Goal: Task Accomplishment & Management: Complete application form

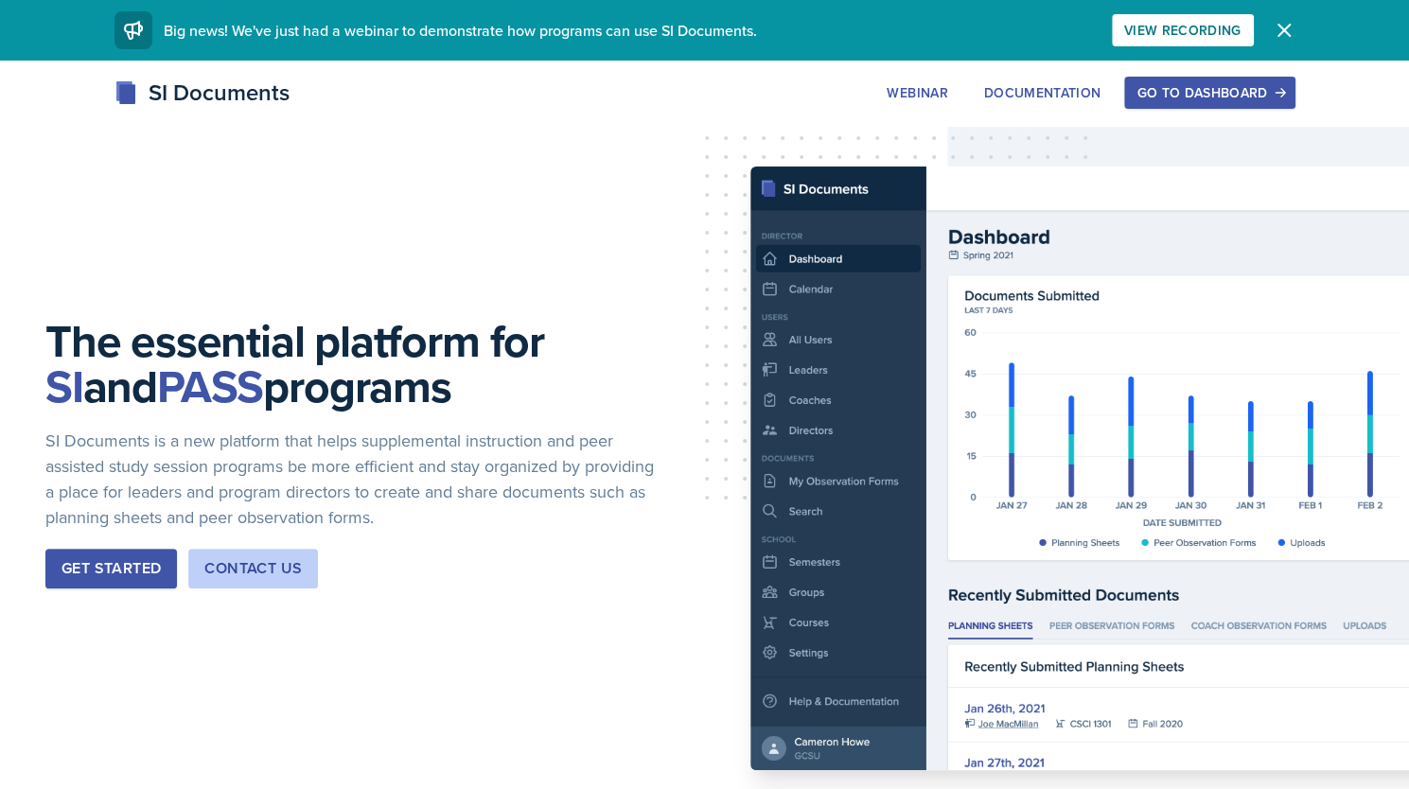
click at [1196, 99] on div "Go to Dashboard" at bounding box center [1209, 92] width 146 height 15
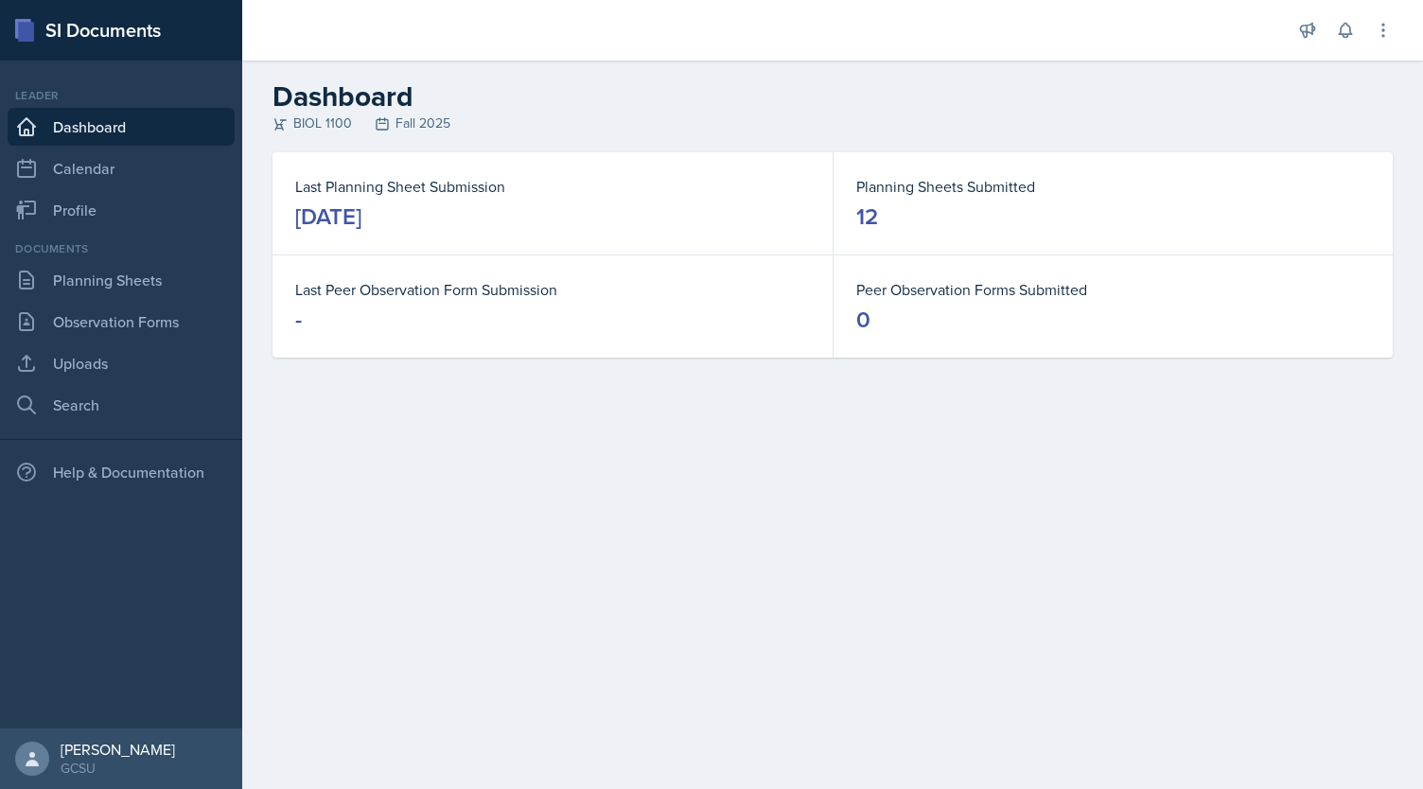
click at [354, 225] on div "[DATE]" at bounding box center [328, 217] width 66 height 30
click at [121, 298] on link "Planning Sheets" at bounding box center [121, 280] width 227 height 38
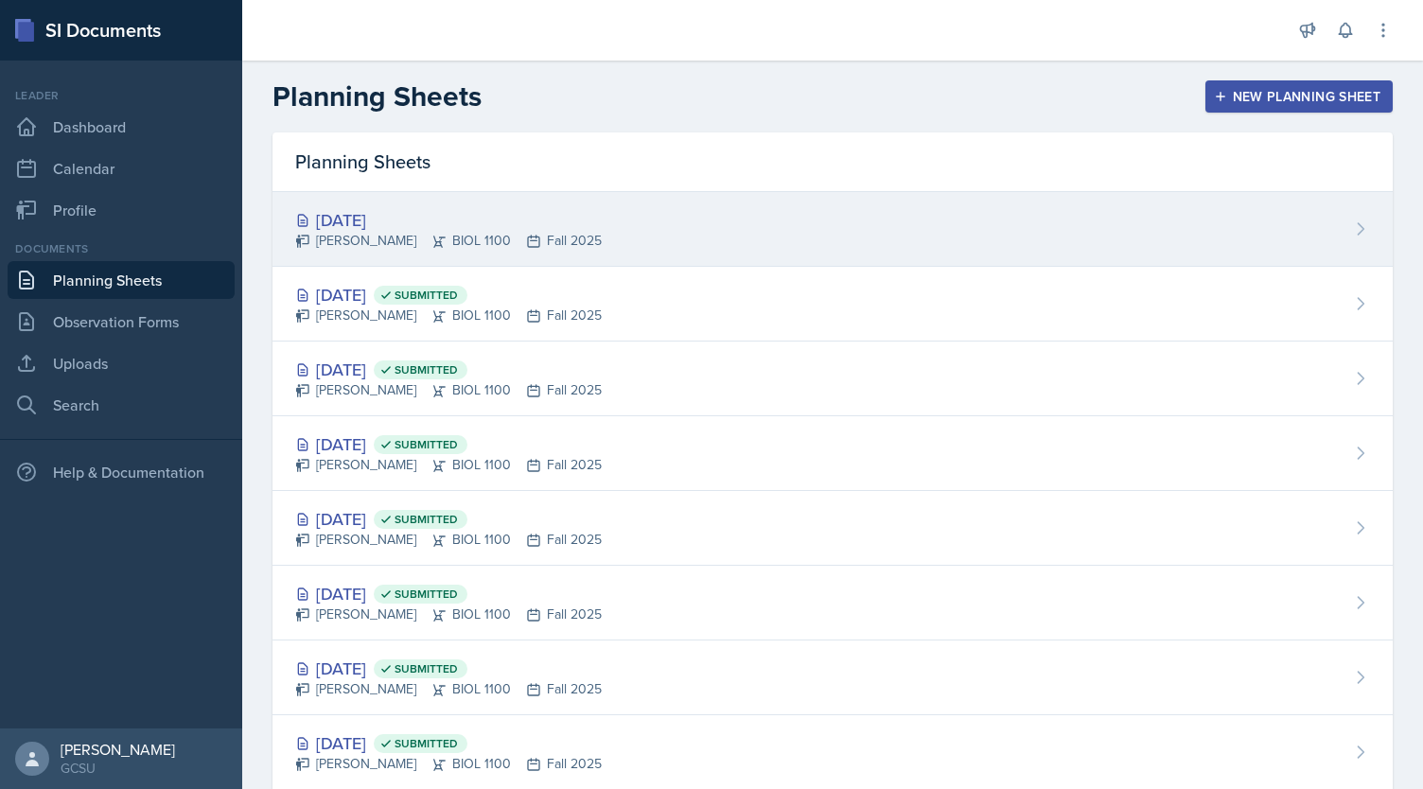
click at [374, 214] on div "[DATE]" at bounding box center [448, 220] width 307 height 26
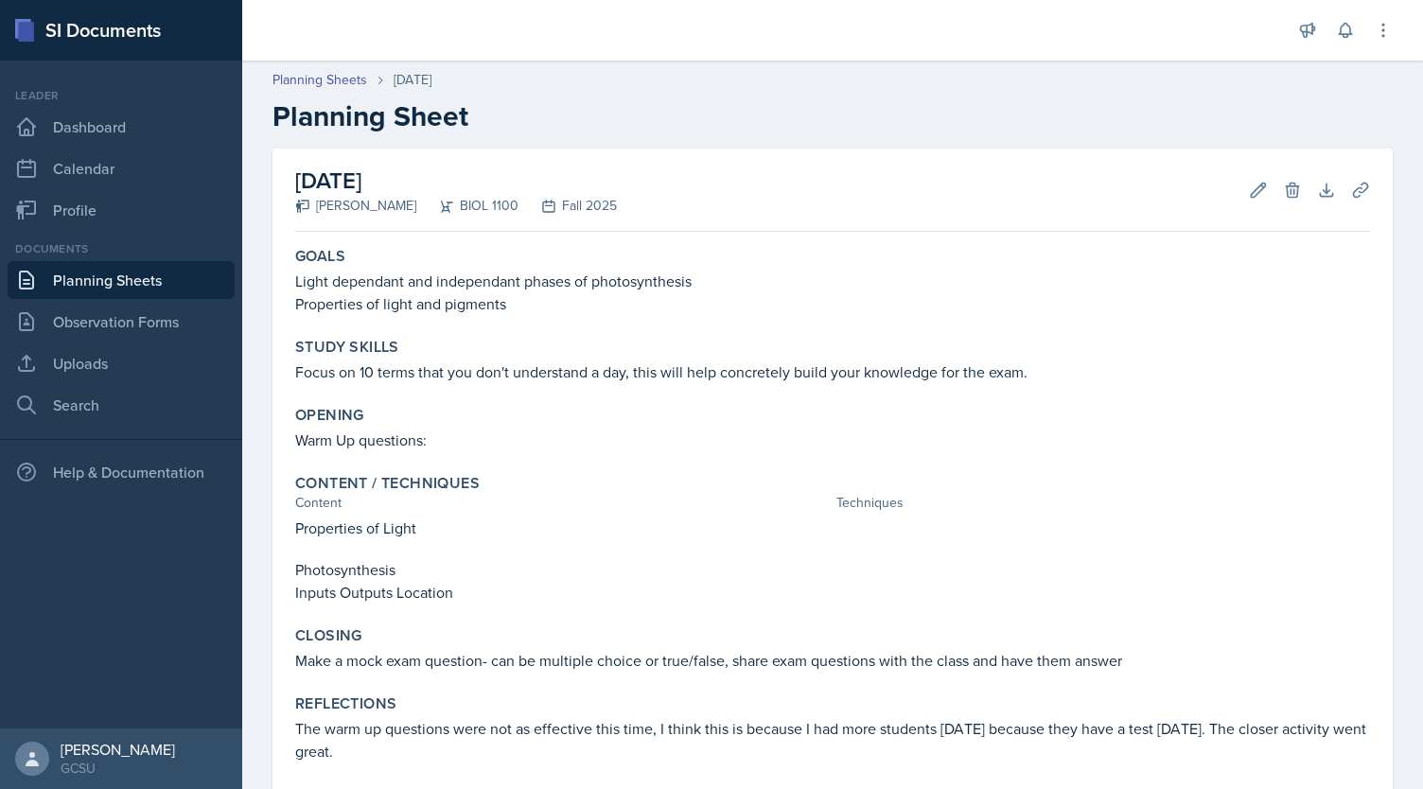
click at [83, 278] on link "Planning Sheets" at bounding box center [121, 280] width 227 height 38
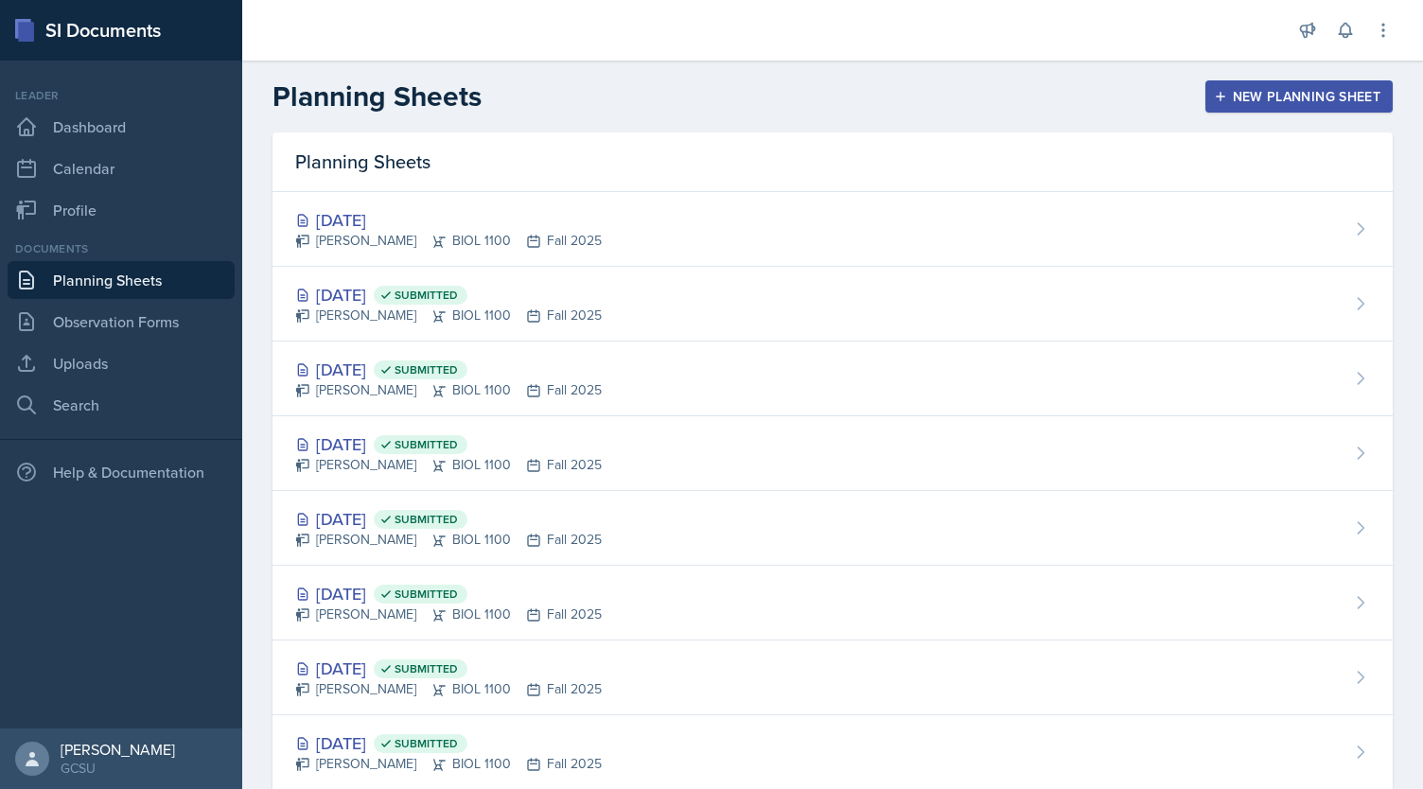
click at [1246, 102] on div "New Planning Sheet" at bounding box center [1299, 96] width 163 height 15
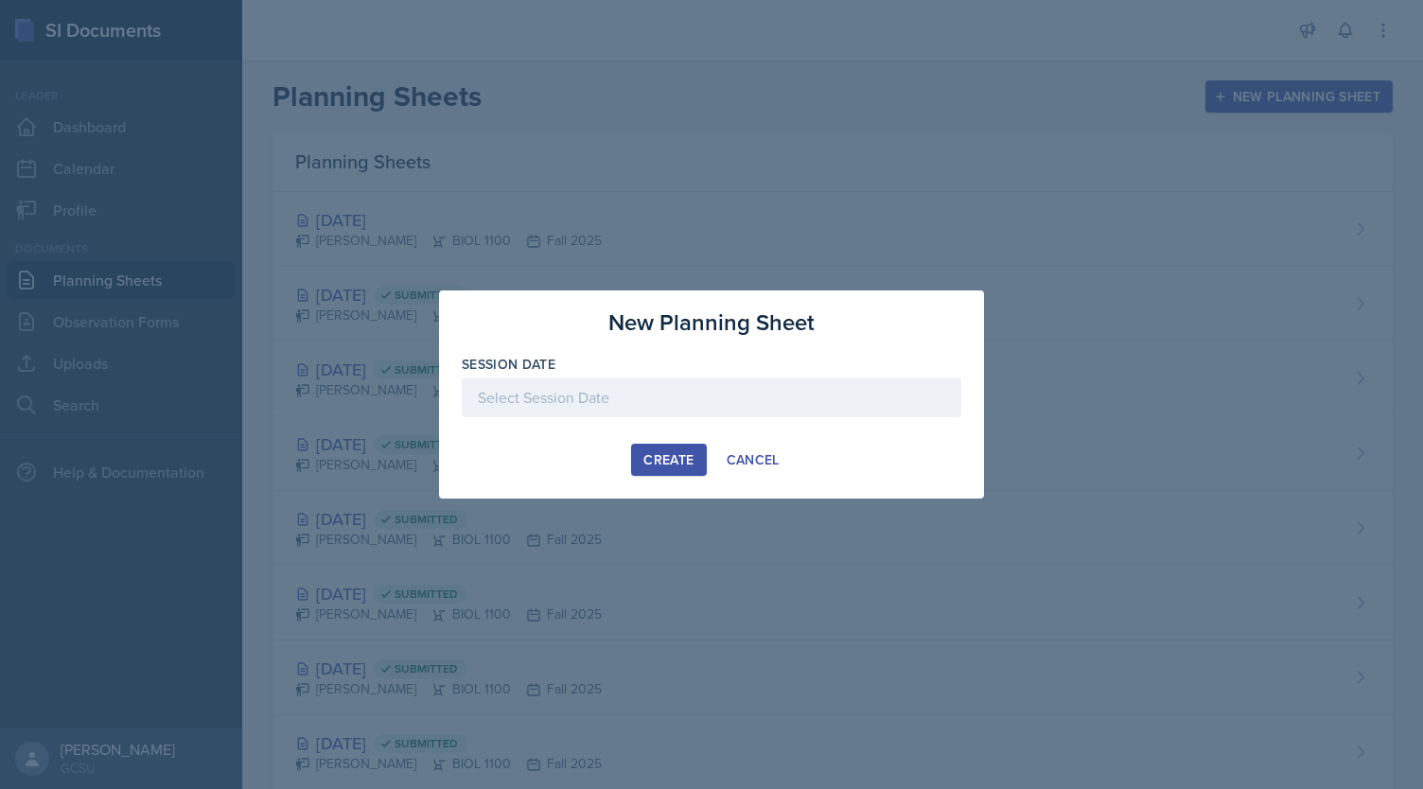
click at [596, 396] on div at bounding box center [712, 397] width 500 height 40
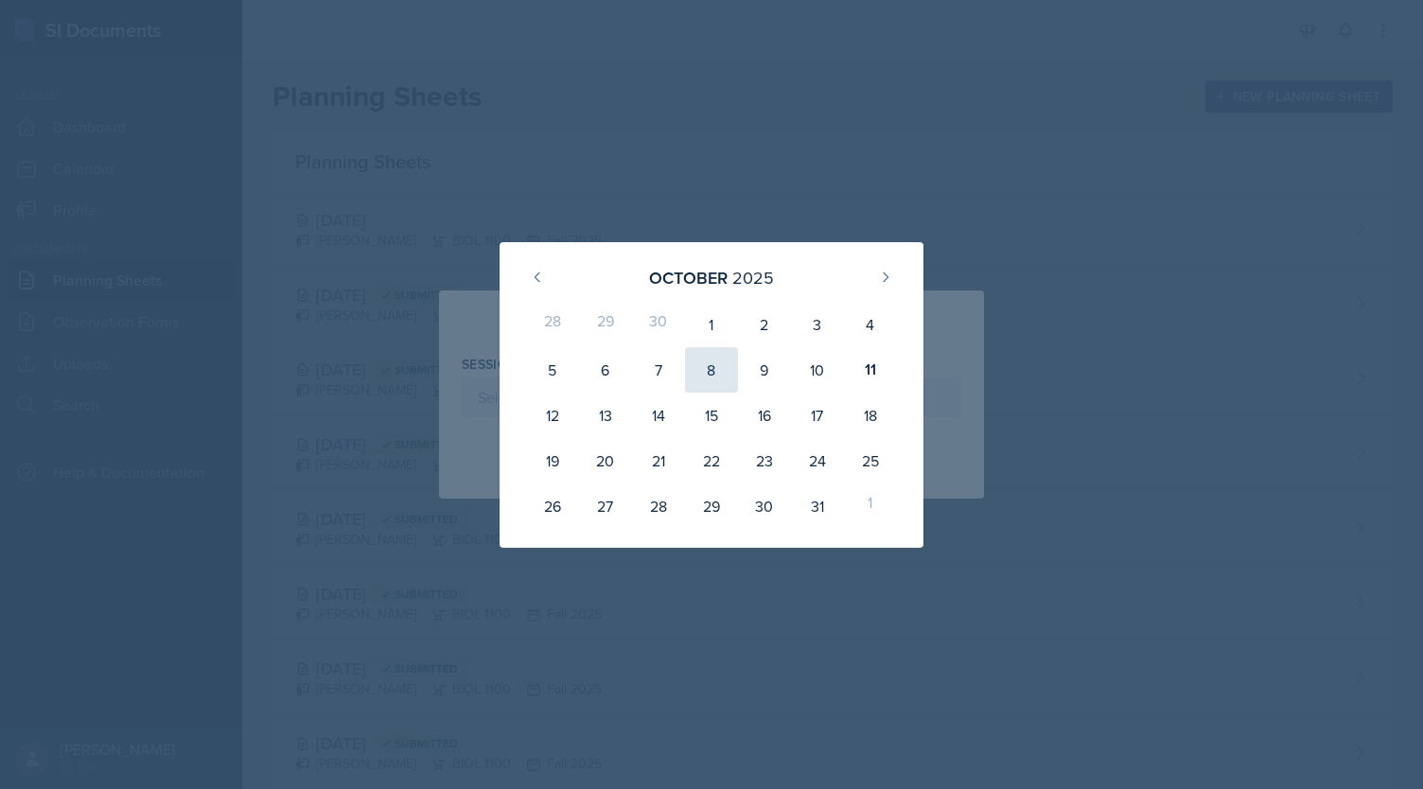
click at [708, 381] on div "8" at bounding box center [711, 369] width 53 height 45
type input "[DATE]"
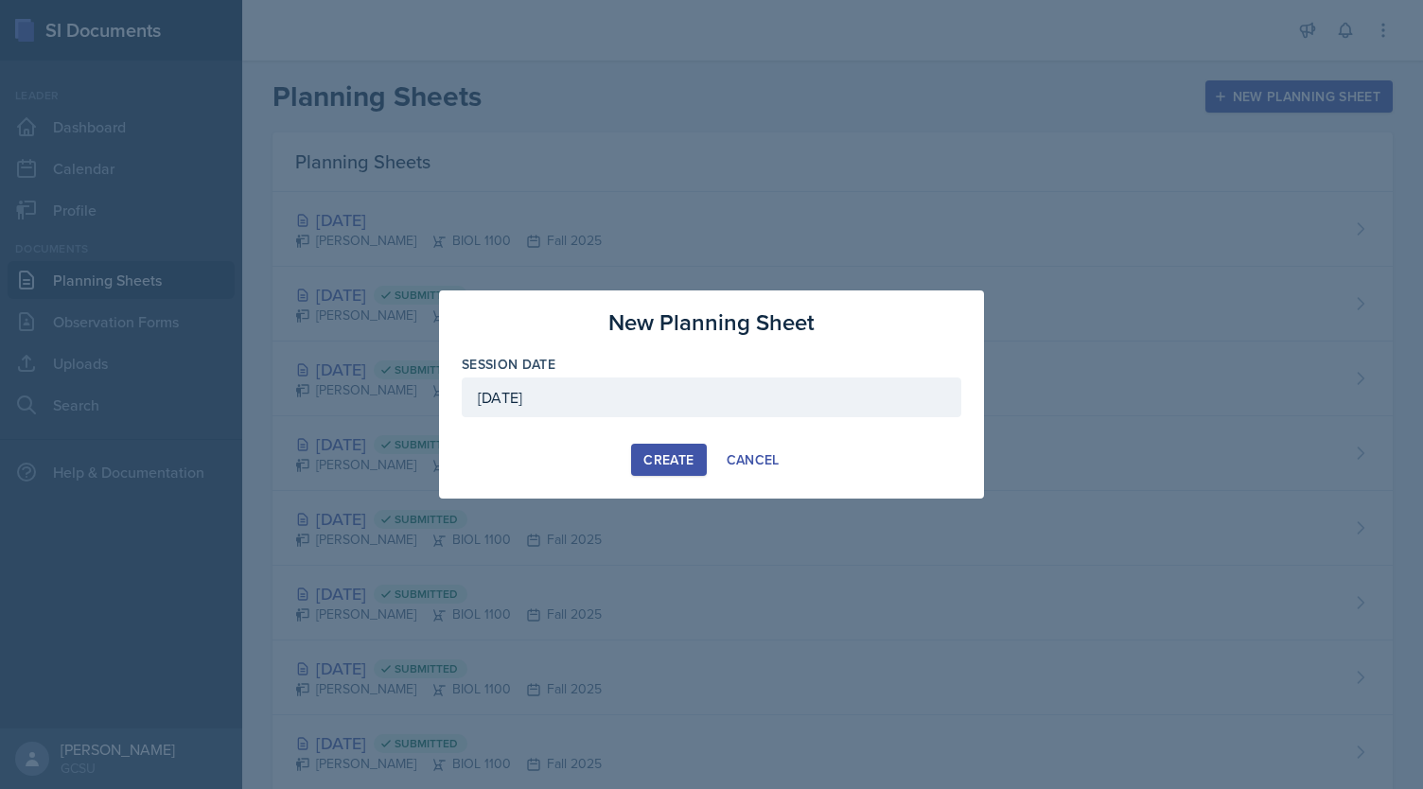
click at [659, 466] on div "Create" at bounding box center [668, 459] width 50 height 15
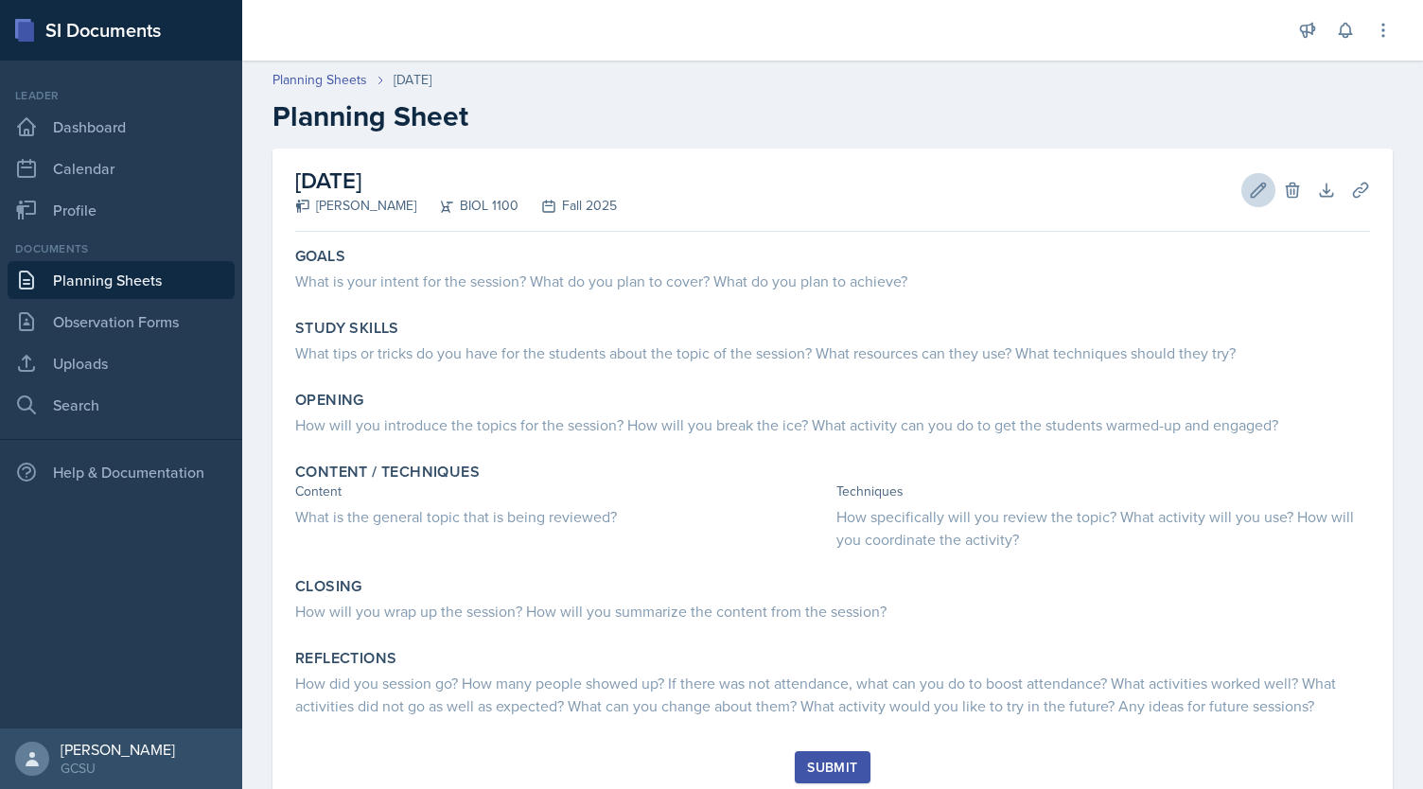
click at [1252, 196] on icon at bounding box center [1259, 190] width 14 height 14
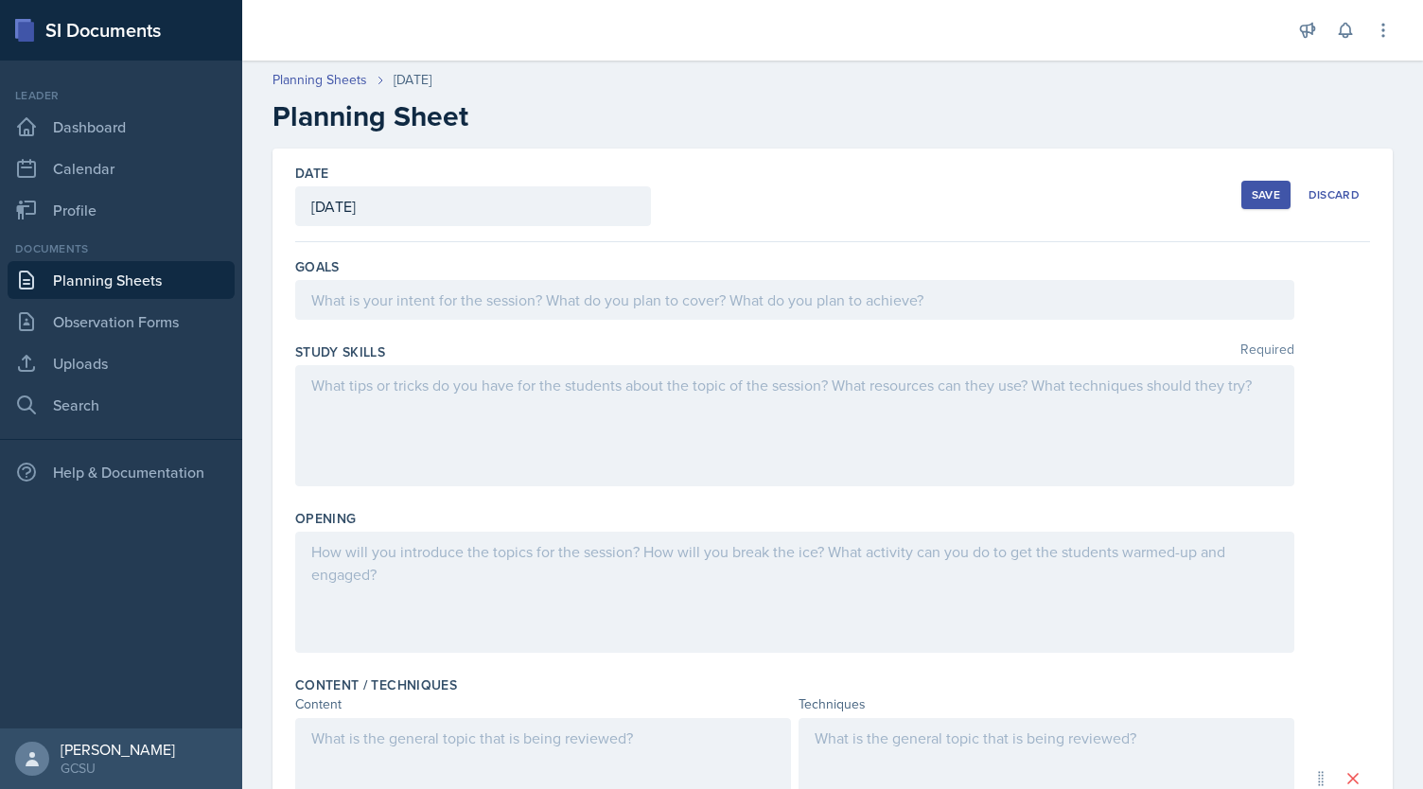
click at [791, 290] on div at bounding box center [794, 300] width 999 height 40
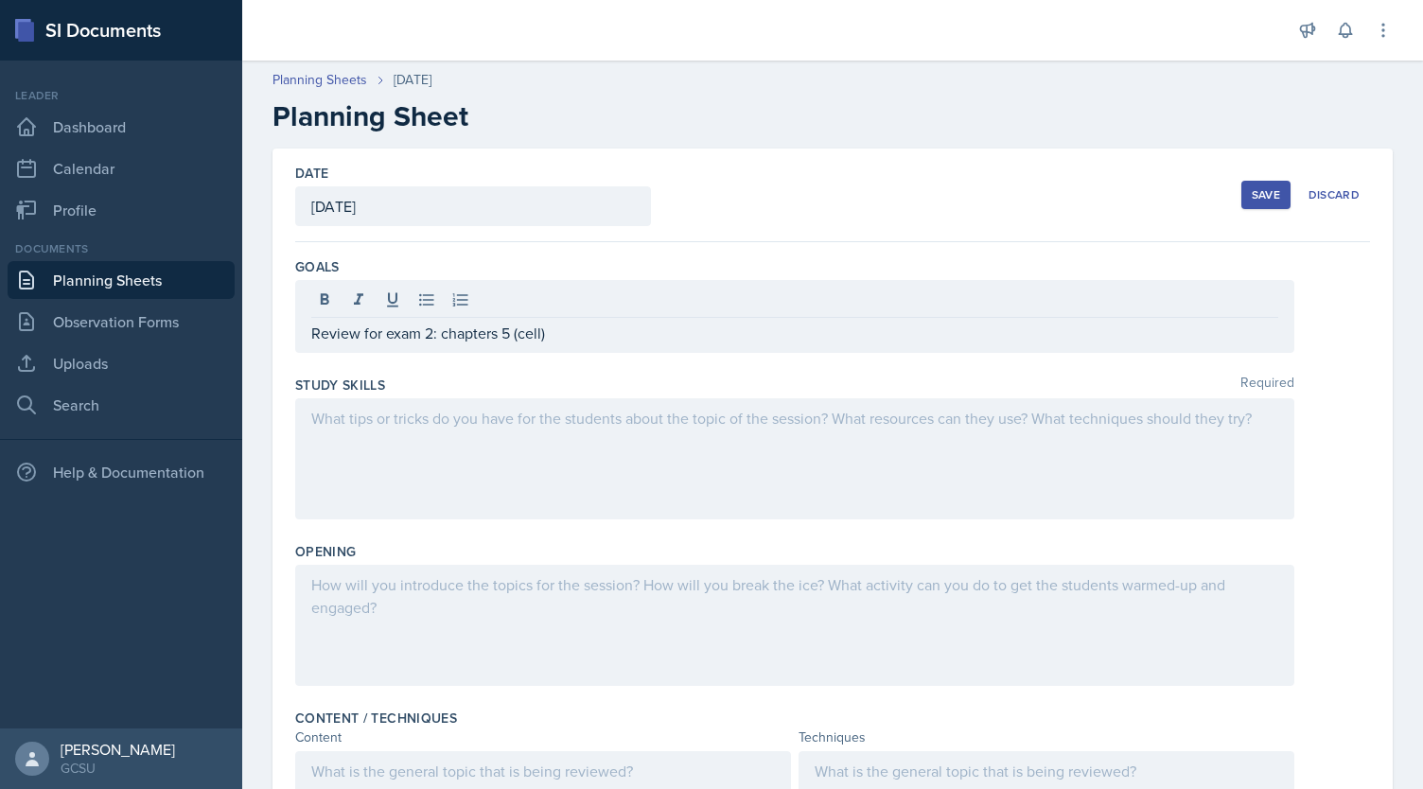
click at [533, 429] on div at bounding box center [794, 458] width 999 height 121
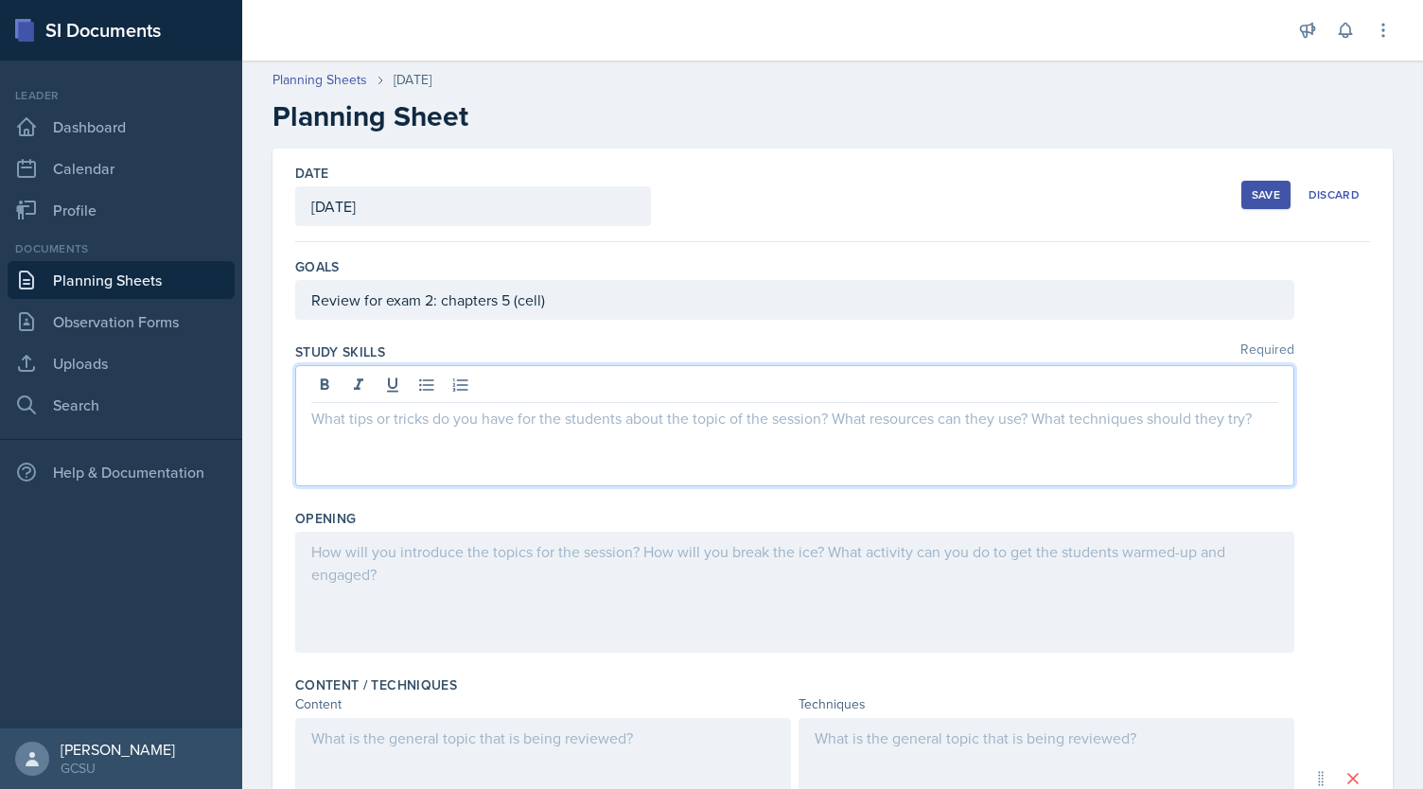
click at [576, 303] on div "Review for exam 2: chapters 5 (cell)" at bounding box center [794, 300] width 999 height 40
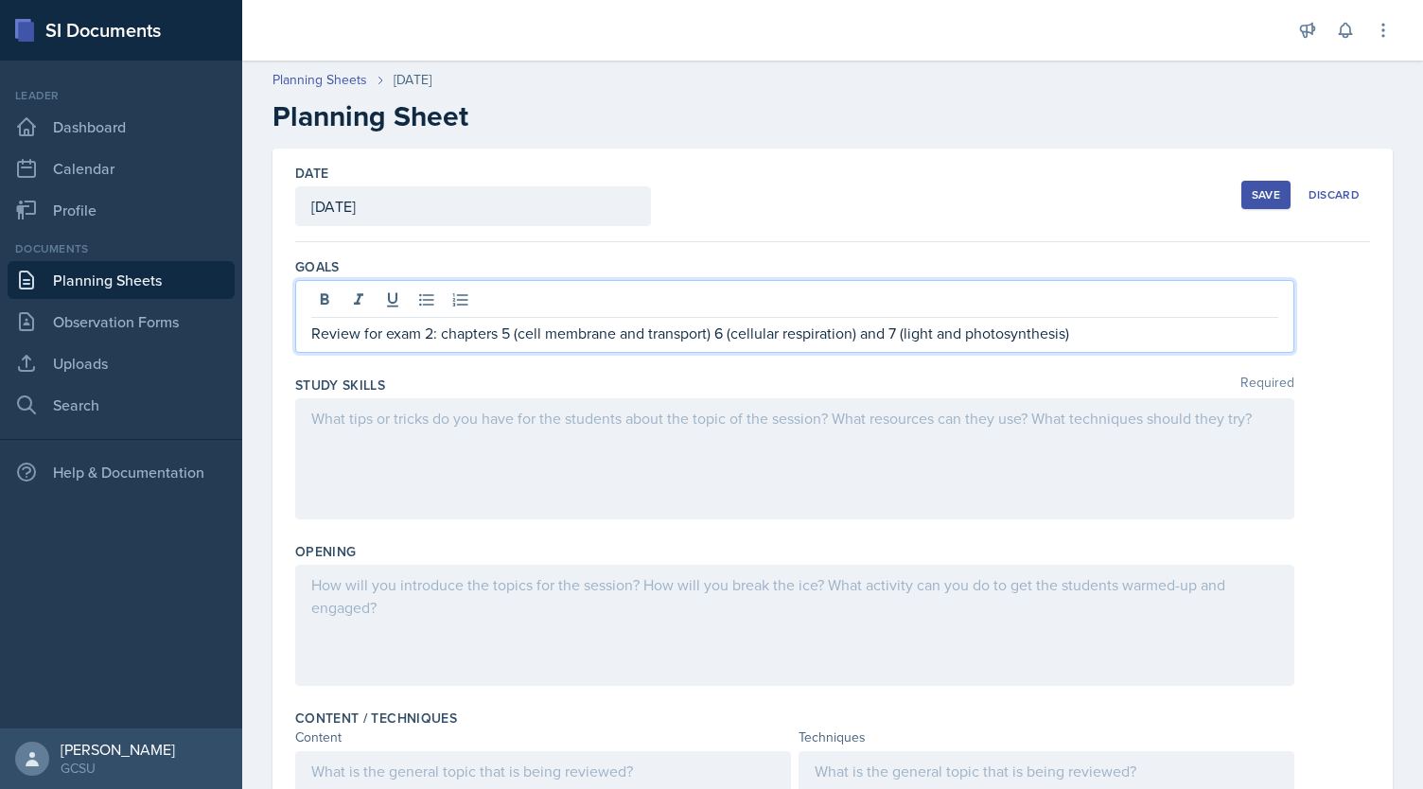
click at [942, 424] on div at bounding box center [794, 458] width 999 height 121
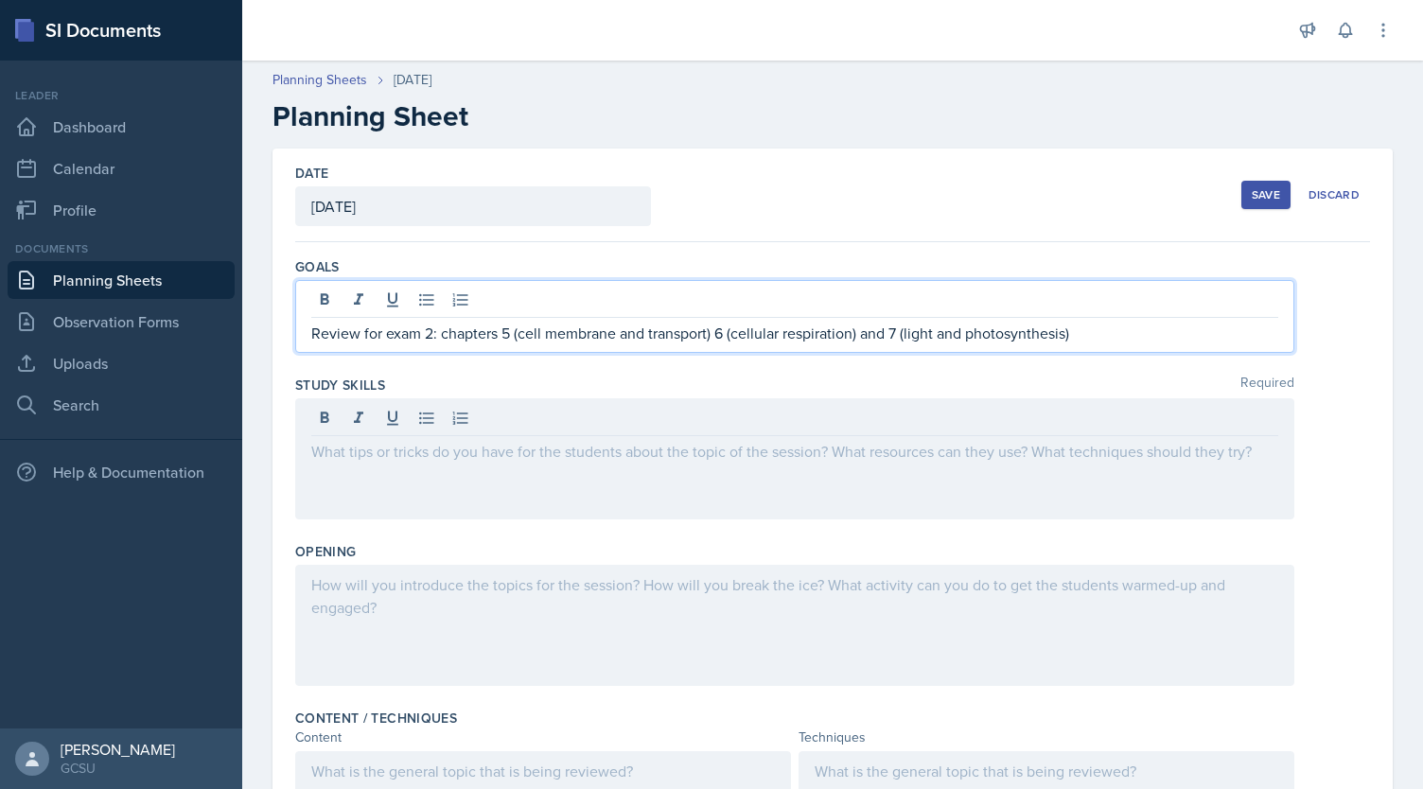
click at [576, 303] on div "Review for exam 2: chapters 5 (cell membrane and transport) 6 (cellular respira…" at bounding box center [794, 316] width 999 height 73
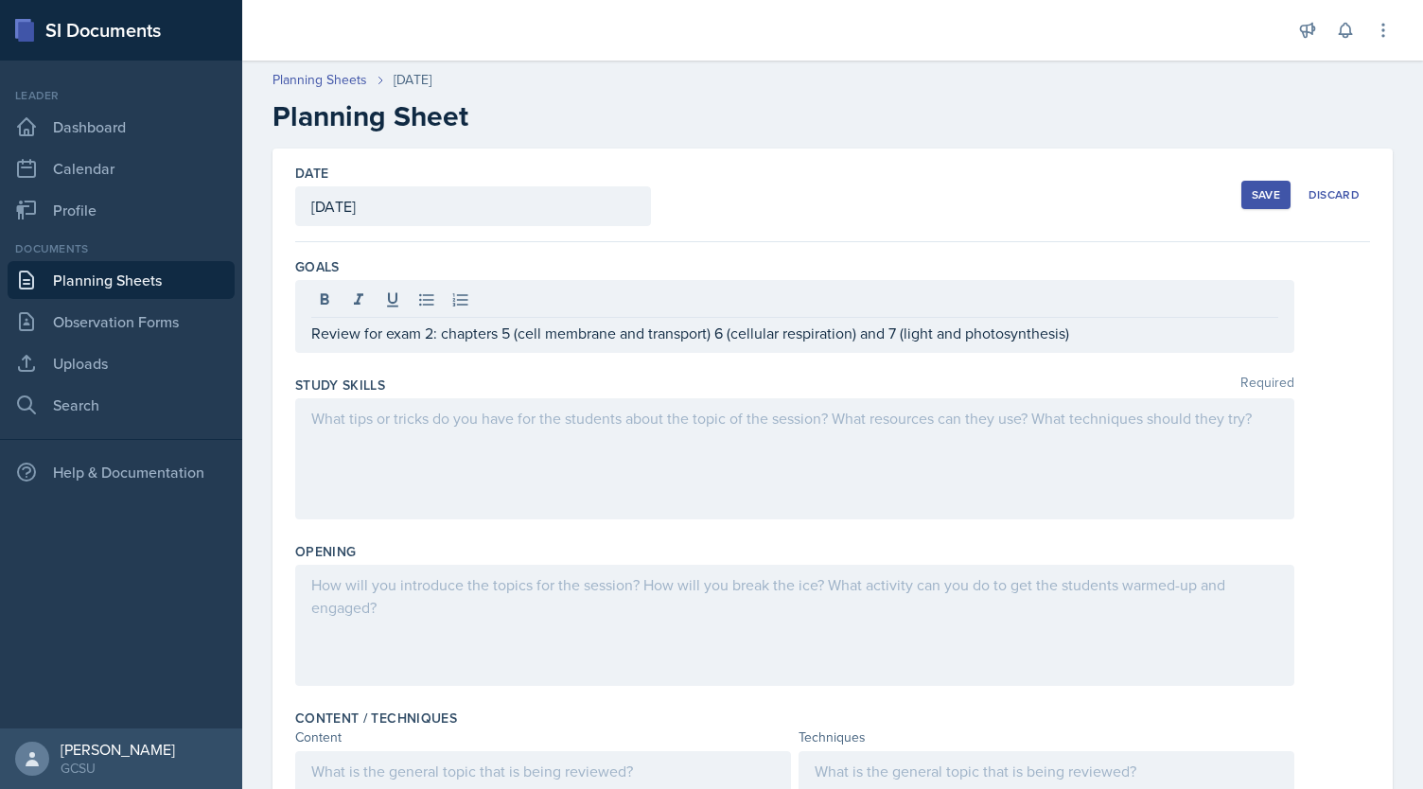
click at [428, 444] on div at bounding box center [794, 458] width 999 height 121
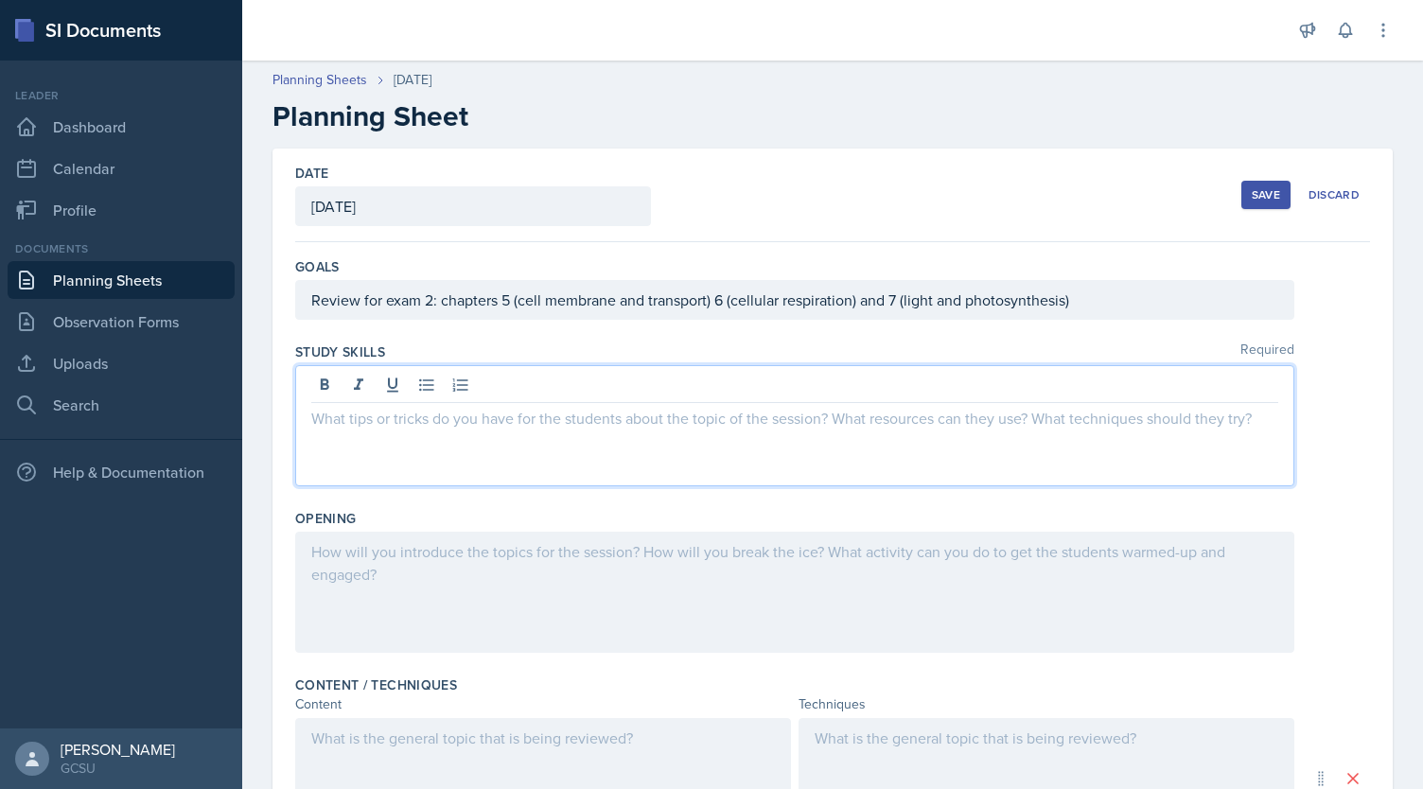
click at [415, 584] on div at bounding box center [794, 592] width 999 height 121
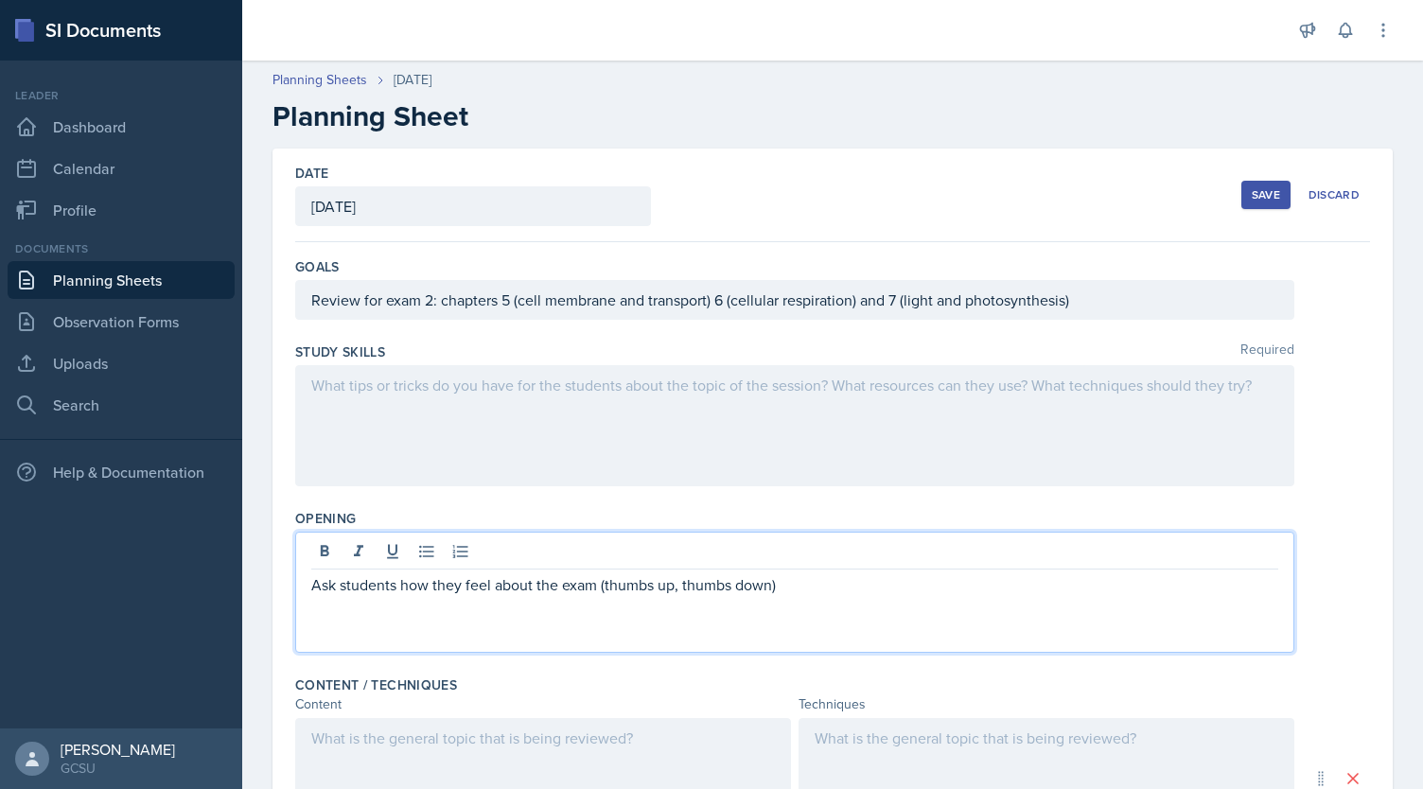
click at [452, 580] on p "Ask students how they feel about the exam (thumbs up, thumbs down)" at bounding box center [794, 584] width 967 height 23
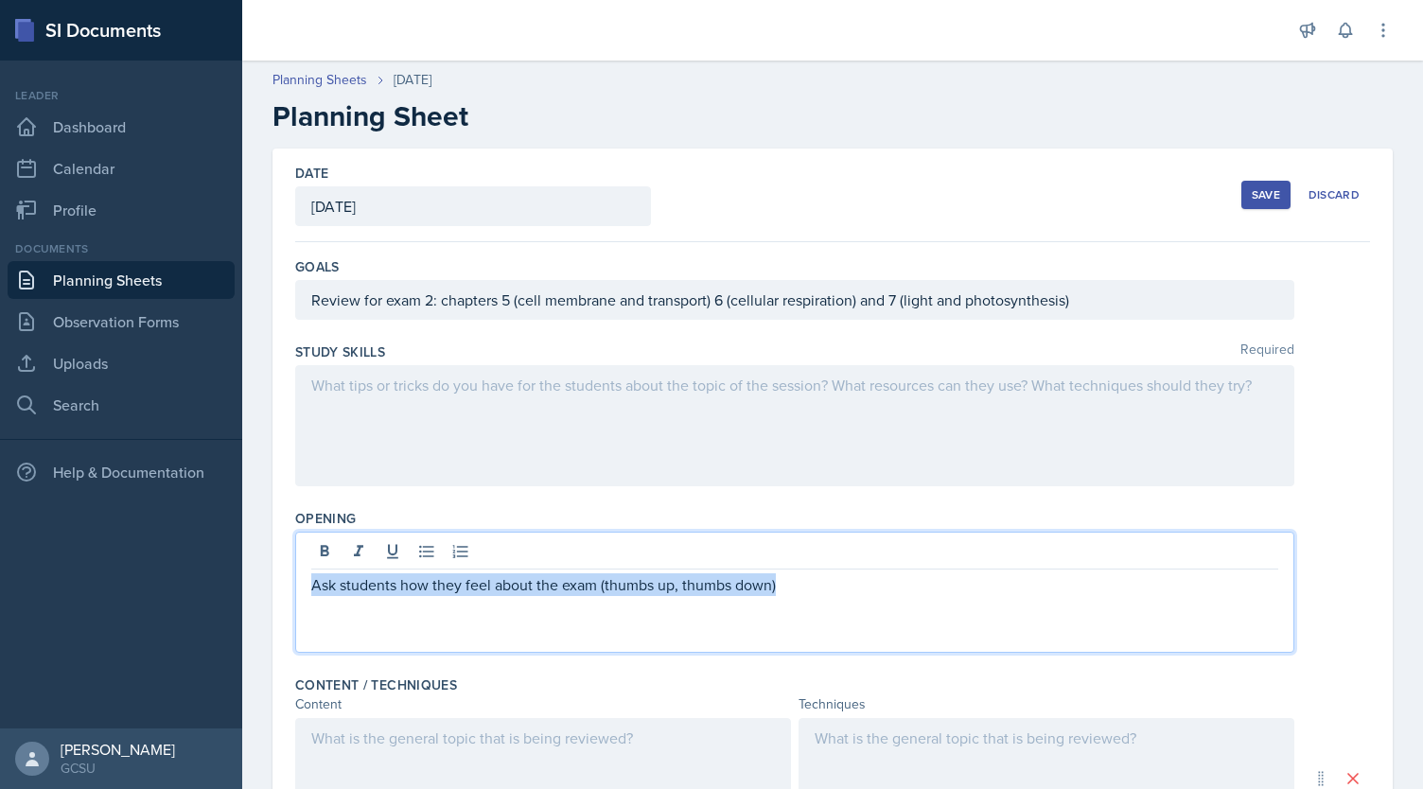
click at [452, 580] on p "Ask students how they feel about the exam (thumbs up, thumbs down)" at bounding box center [794, 584] width 967 height 23
copy p "Ask students how they feel about the exam (thumbs up, thumbs down)"
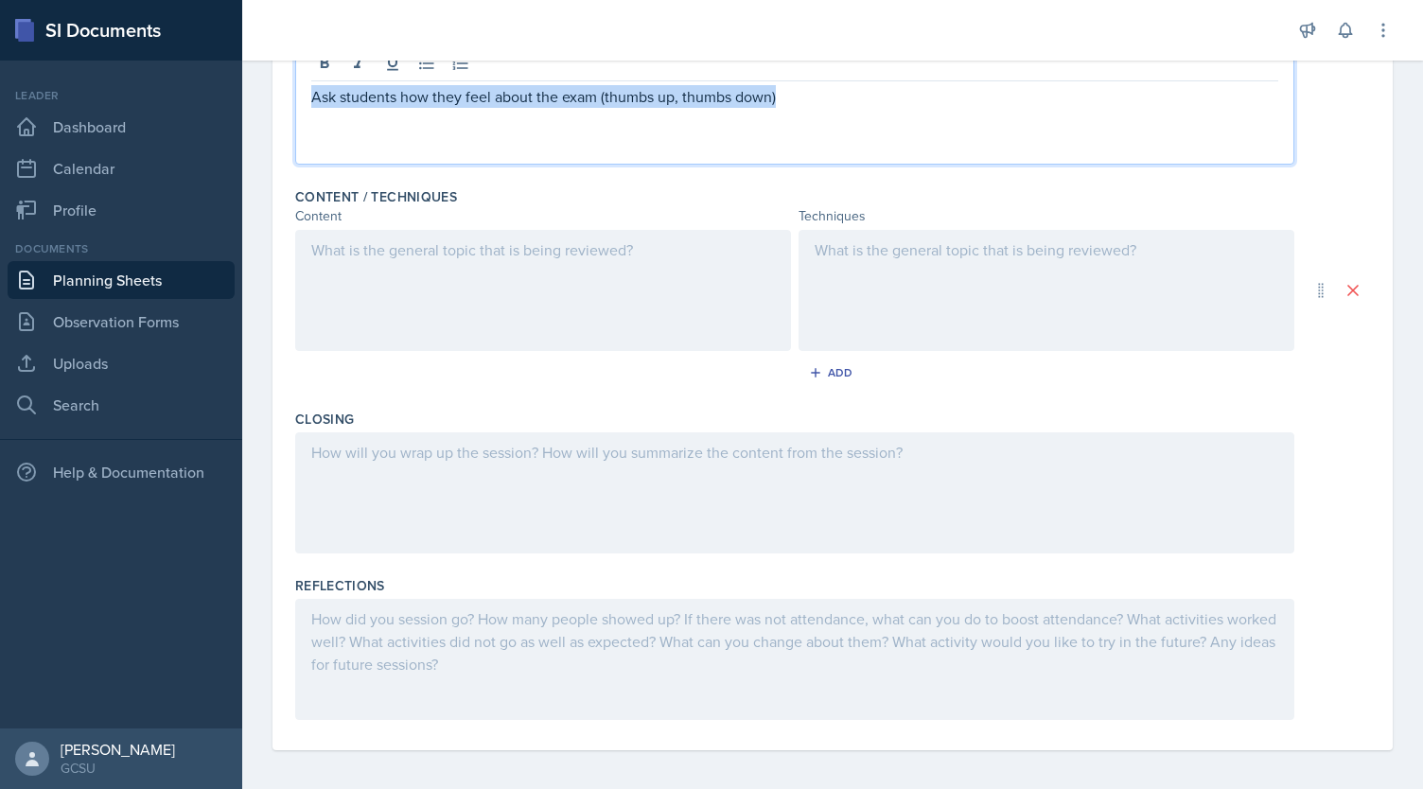
click at [692, 487] on div at bounding box center [794, 492] width 999 height 121
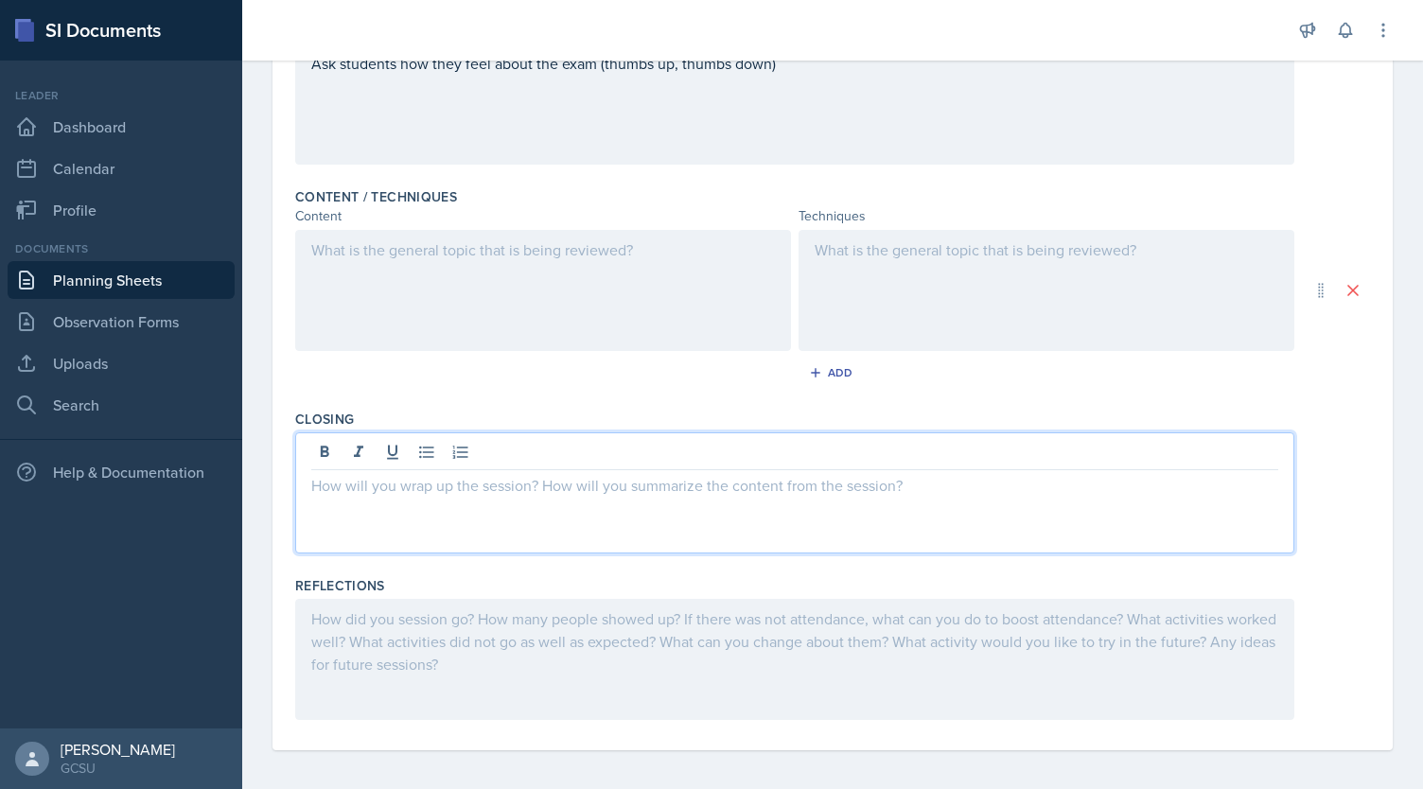
scroll to position [488, 0]
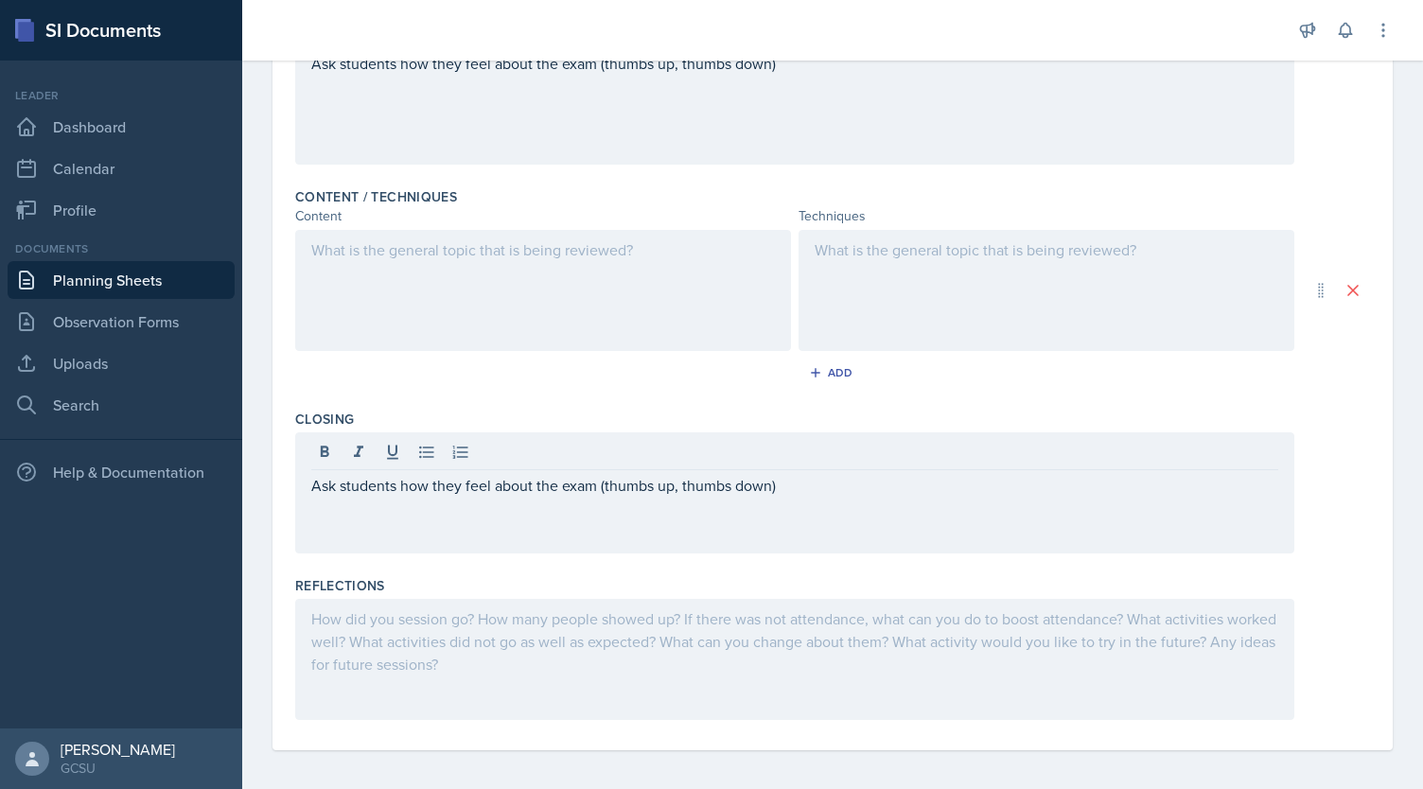
click at [480, 285] on div at bounding box center [543, 290] width 496 height 121
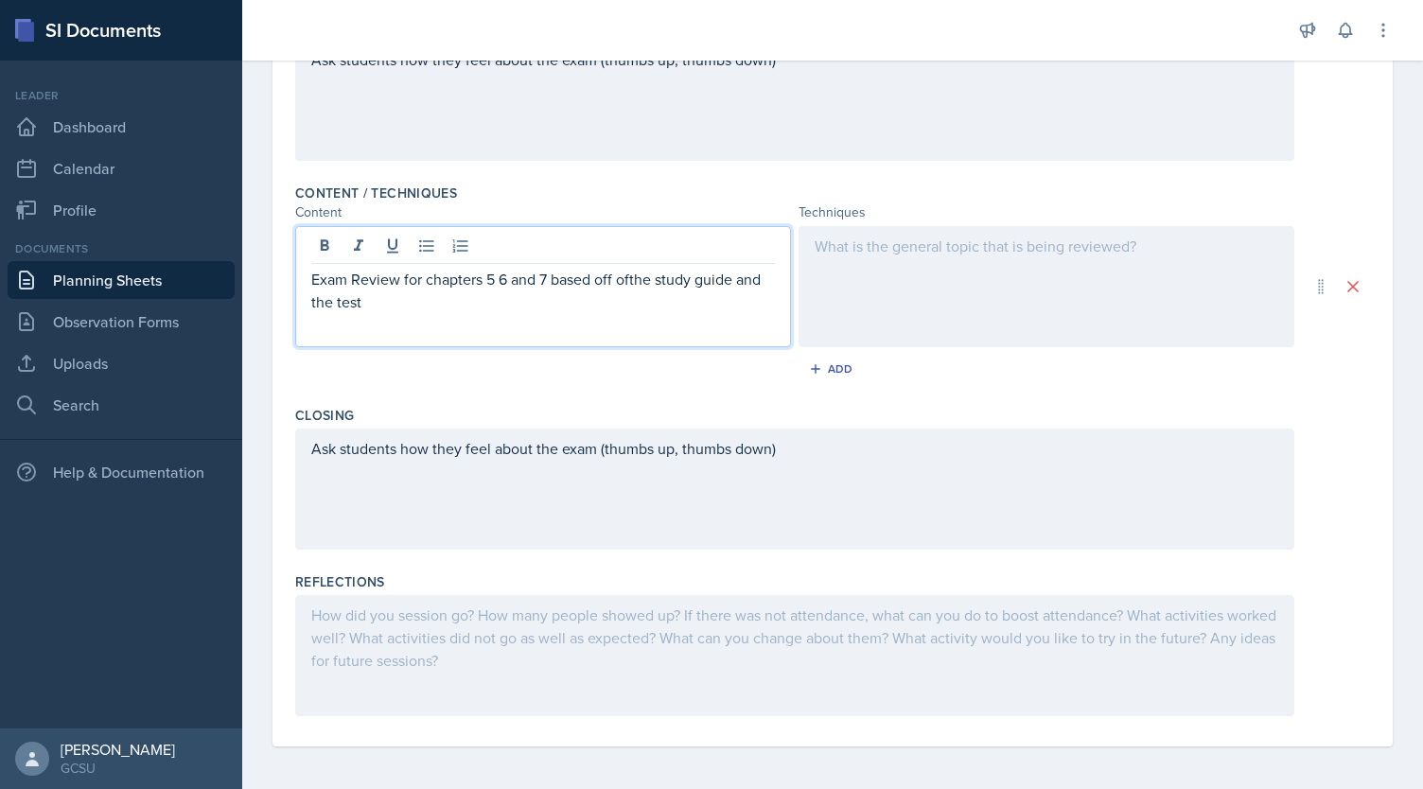
click at [634, 281] on p "Exam Review for chapters 5 6 and 7 based off ofthe study guide and the test" at bounding box center [543, 290] width 464 height 45
click at [1033, 276] on div at bounding box center [1047, 286] width 496 height 121
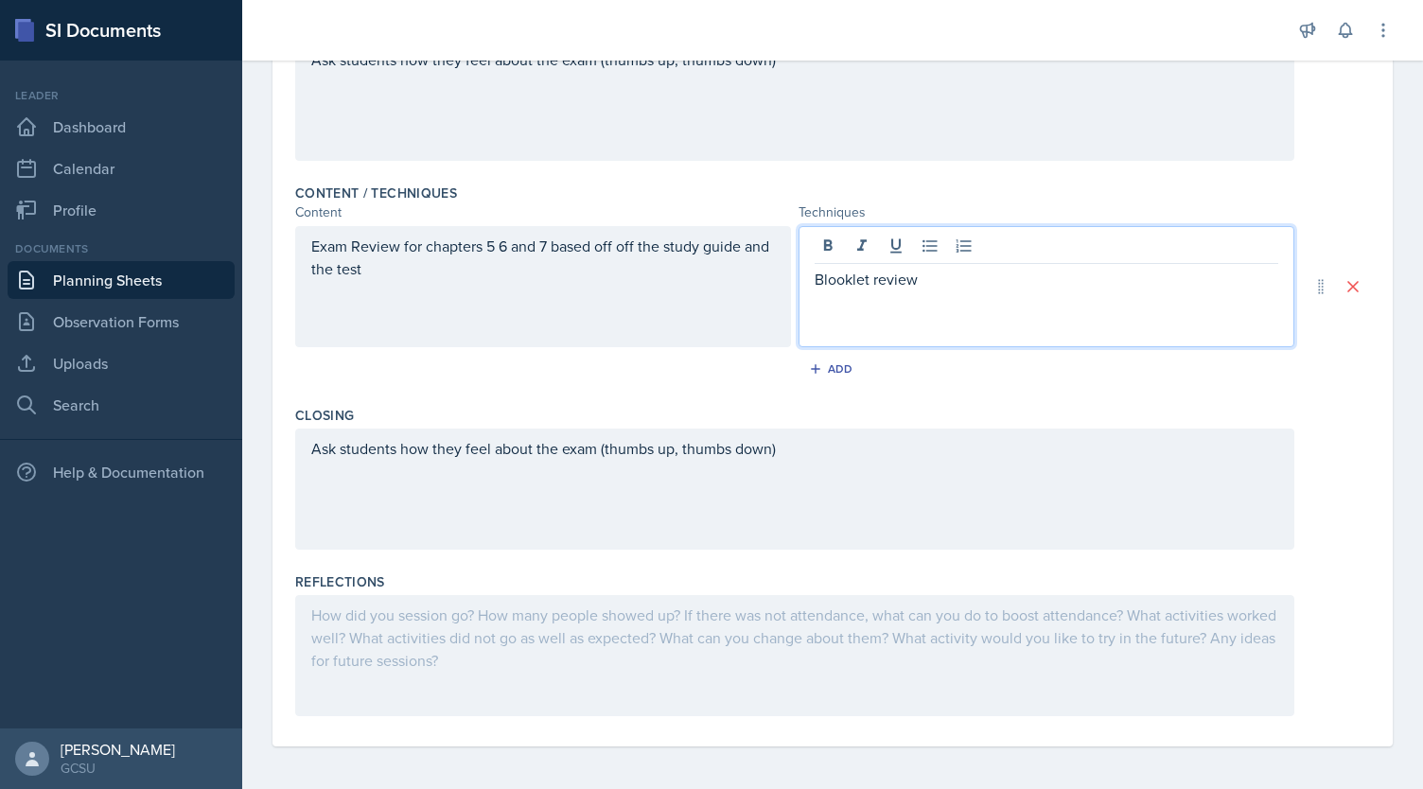
click at [496, 731] on div "Goals Review for exam 2: chapters 5 (cell membrane and transport) 6 (cellular r…" at bounding box center [832, 248] width 1075 height 996
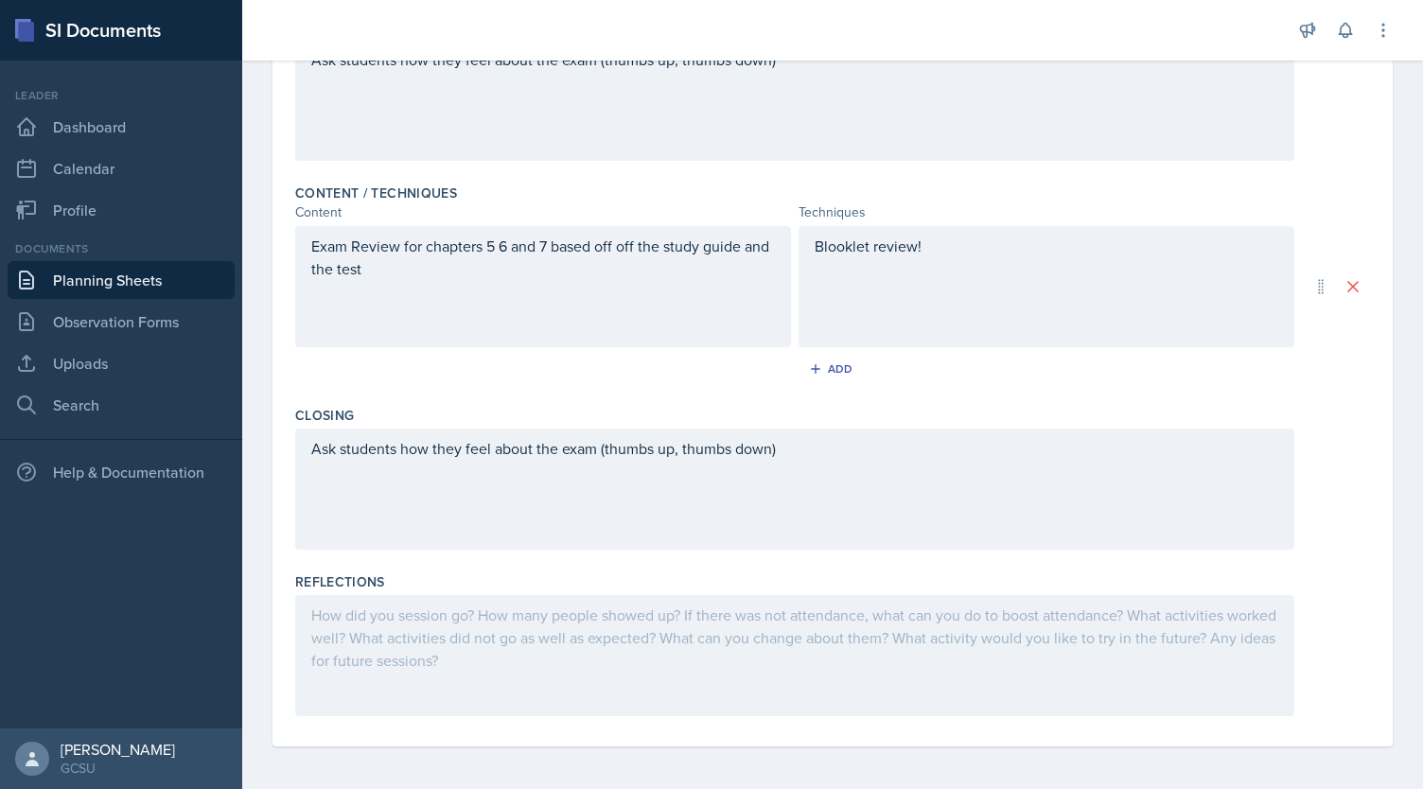
click at [973, 239] on div "Blooklet review!" at bounding box center [1047, 286] width 496 height 121
click at [543, 633] on div at bounding box center [794, 655] width 999 height 121
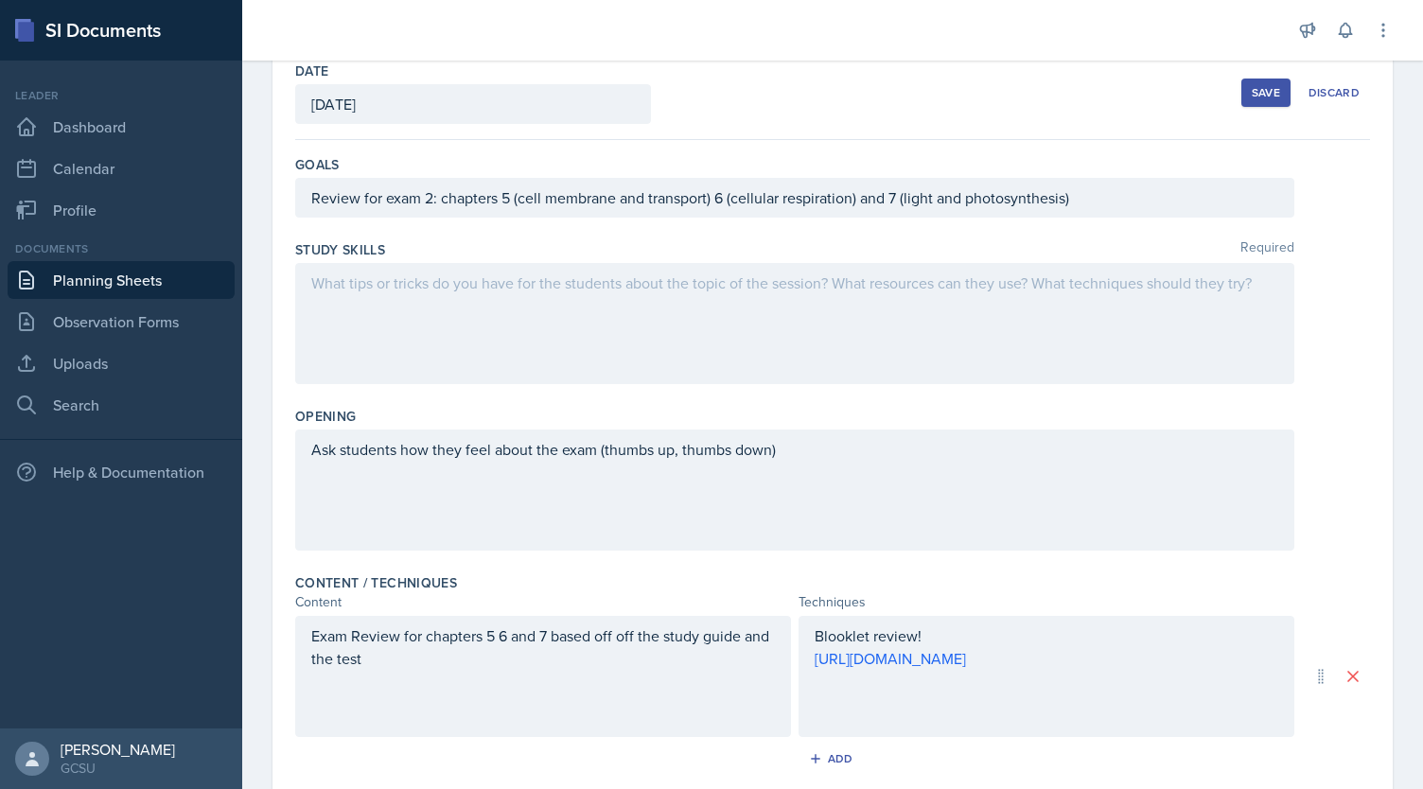
scroll to position [102, 0]
click at [877, 288] on div at bounding box center [794, 323] width 999 height 121
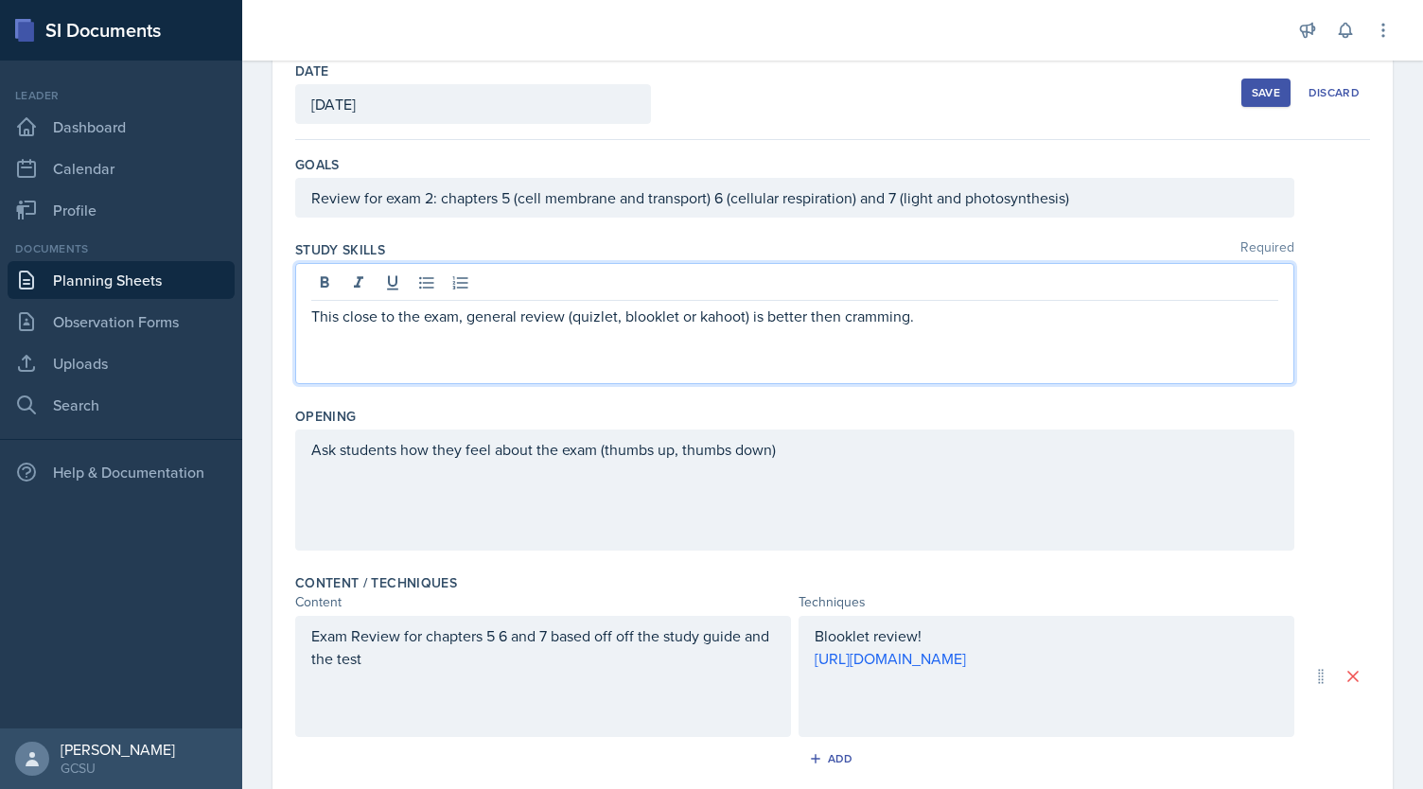
click at [654, 319] on p "This close to the exam, general review (quizlet, blooklet or kahoot) is better …" at bounding box center [794, 316] width 967 height 23
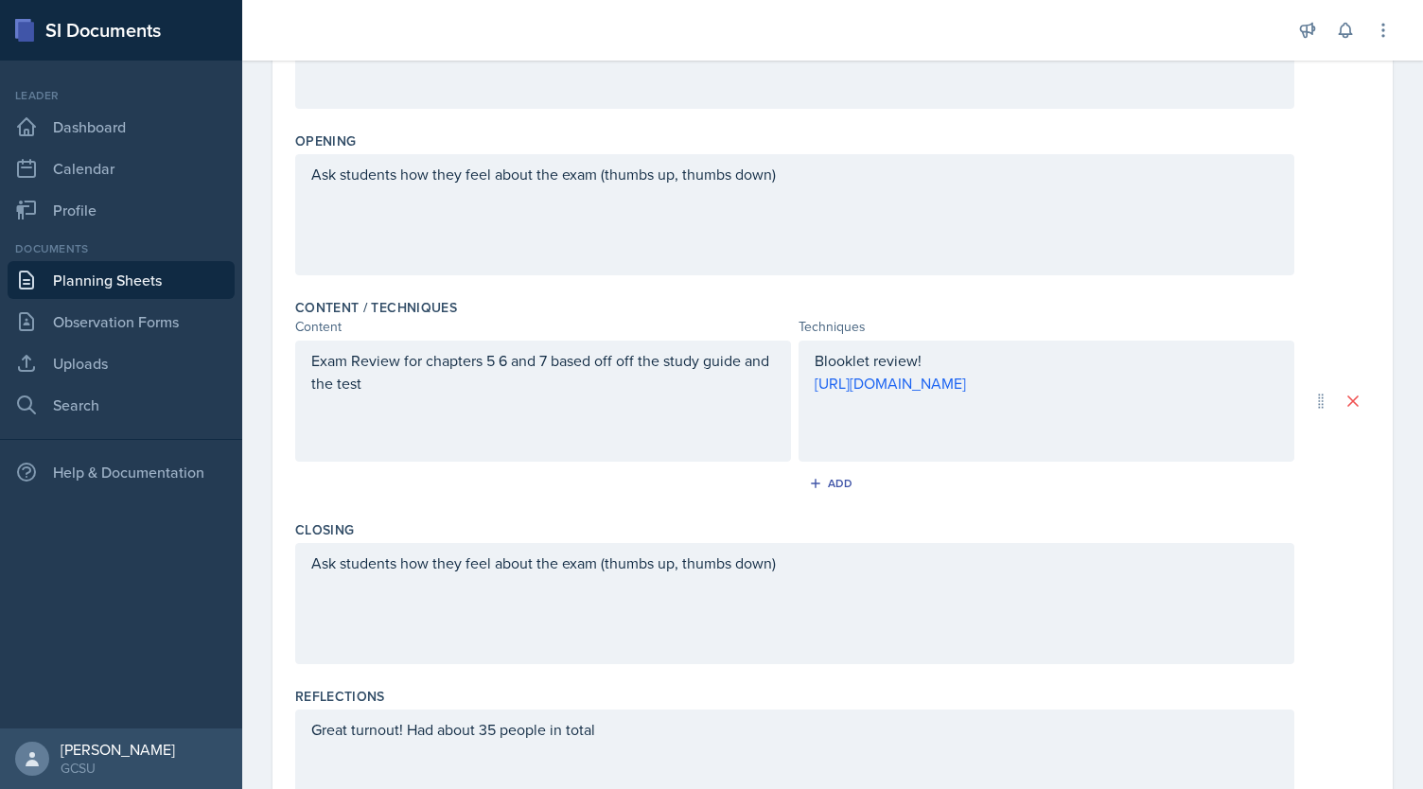
scroll to position [492, 0]
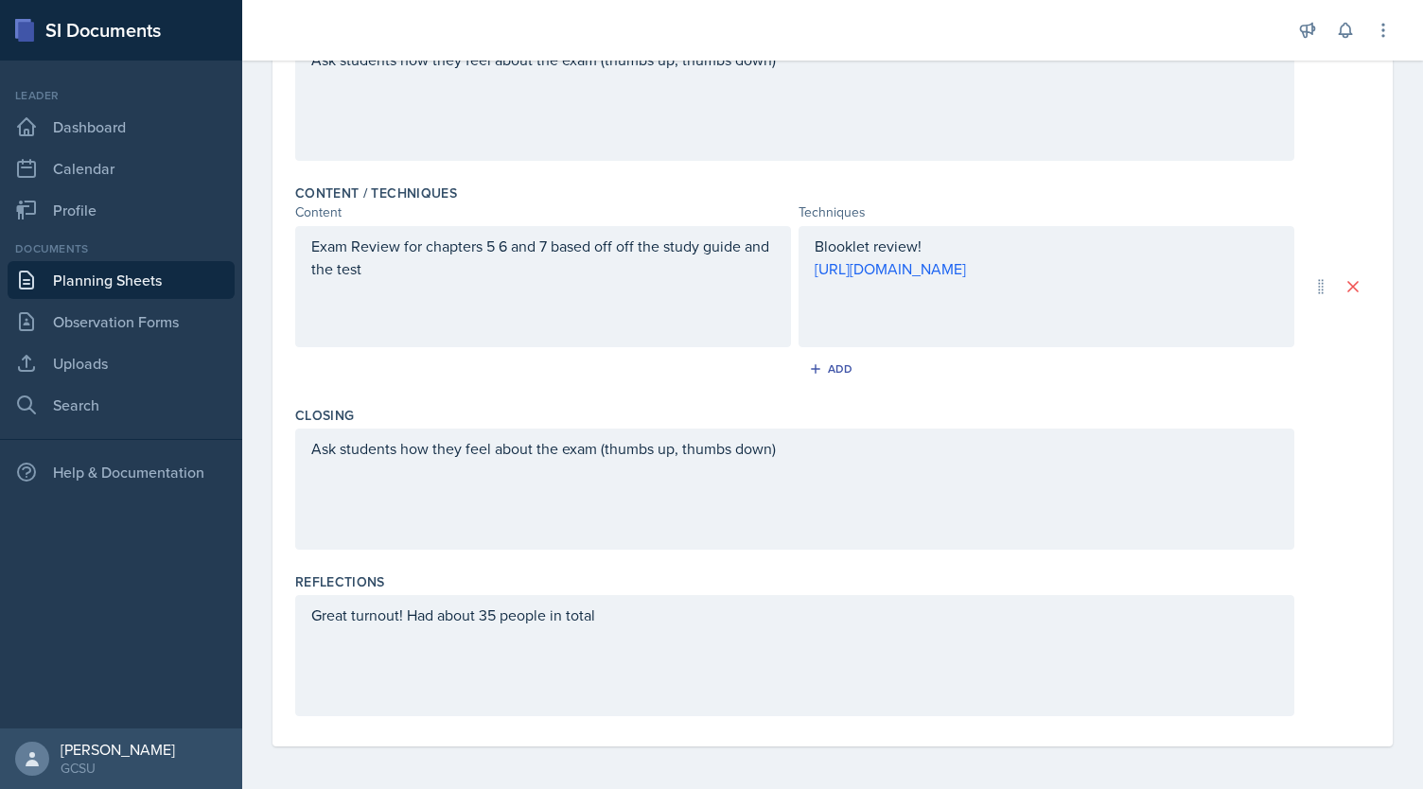
click at [656, 612] on div "Great turnout! Had about 35 people in total" at bounding box center [794, 655] width 999 height 121
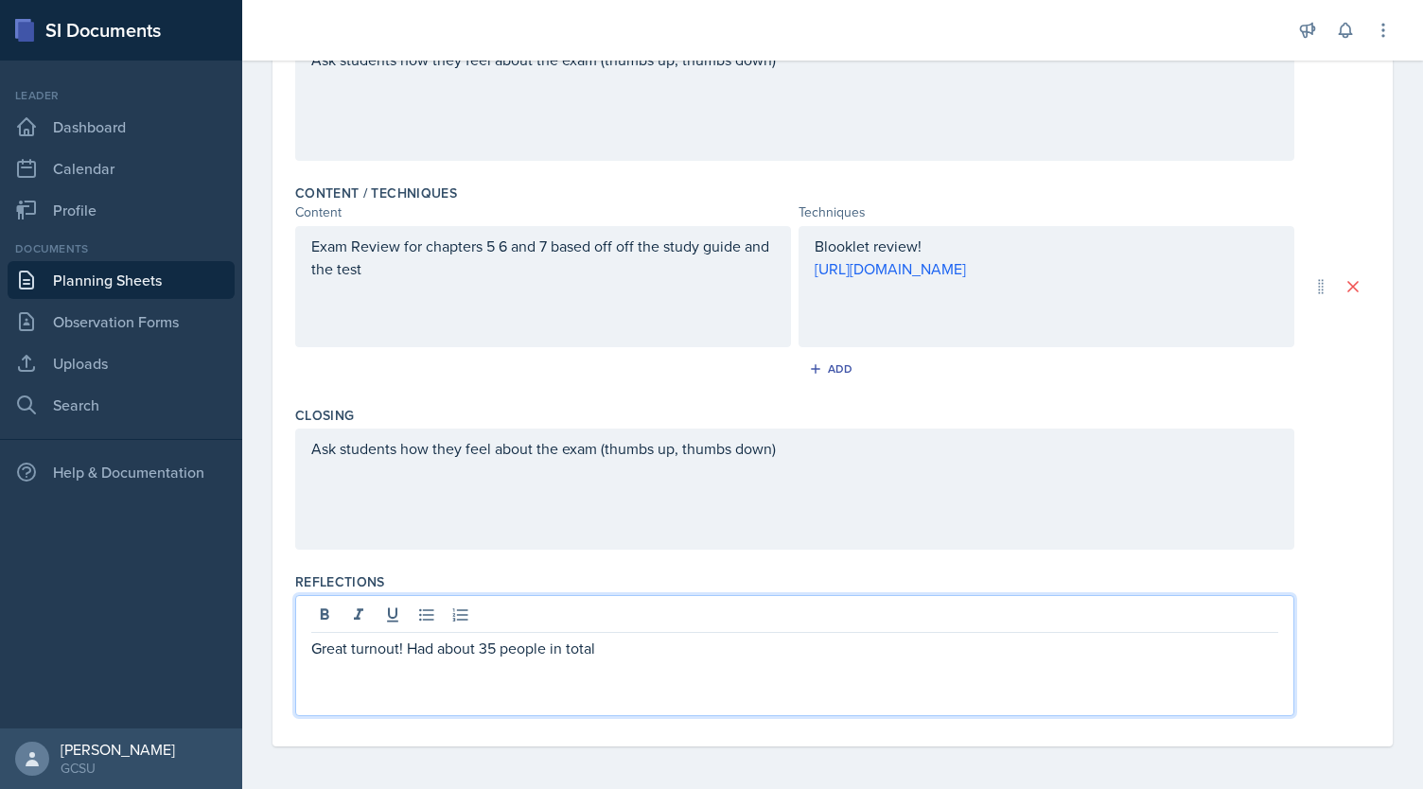
click at [656, 612] on div at bounding box center [794, 617] width 967 height 31
click at [602, 652] on p "Great turnout! Had about 35 people in total. Blooklet quiz review was a good to…" at bounding box center [794, 648] width 967 height 23
click at [772, 650] on p "Great turnout! Had about 35 people in total. The Blooklet quiz review was a goo…" at bounding box center [794, 648] width 967 height 23
click at [1197, 648] on p "Great turnout! Had about 35 people in total. The Blooklet quiz review I made wa…" at bounding box center [794, 648] width 967 height 23
